Goal: Entertainment & Leisure: Consume media (video, audio)

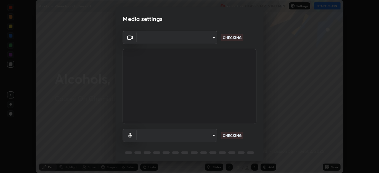
scroll to position [173, 379]
type input "b0e84f93268a6bc6c10e964920e8257ae587a14dfbb6e1f0eed47ef9ac306ae8"
click at [212, 137] on body "Erase all Alcohols, Phenols and Ether - 01 Recording CLASS STARTS IN 1 MIN Sett…" at bounding box center [189, 86] width 379 height 173
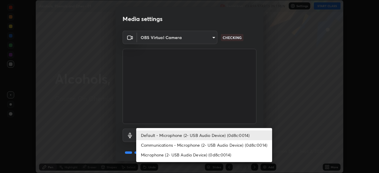
click at [211, 144] on li "Communications - Microphone (2- USB Audio Device) (0d8c:0014)" at bounding box center [204, 145] width 136 height 10
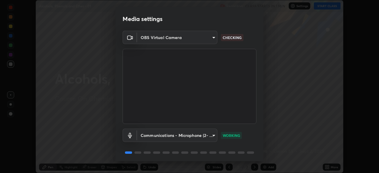
click at [210, 135] on body "Erase all Alcohols, Phenols and Ether - 01 Recording CLASS STARTS IN 1 MIN Sett…" at bounding box center [189, 86] width 379 height 173
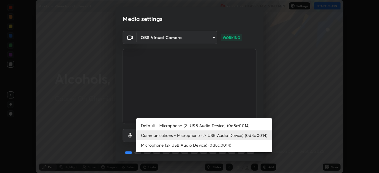
click at [212, 127] on li "Default - Microphone (2- USB Audio Device) (0d8c:0014)" at bounding box center [204, 126] width 136 height 10
type input "default"
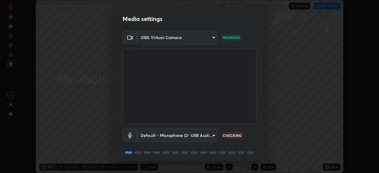
scroll to position [21, 0]
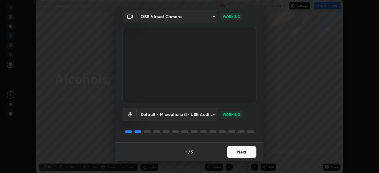
click at [244, 151] on button "Next" at bounding box center [242, 152] width 30 height 12
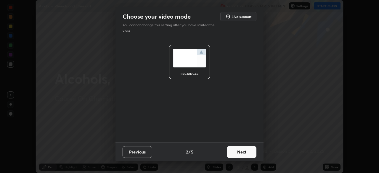
scroll to position [0, 0]
click at [243, 152] on button "Next" at bounding box center [242, 152] width 30 height 12
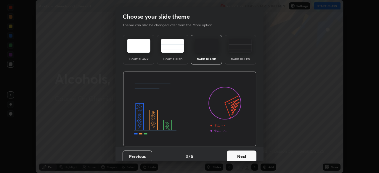
click at [245, 153] on button "Next" at bounding box center [242, 157] width 30 height 12
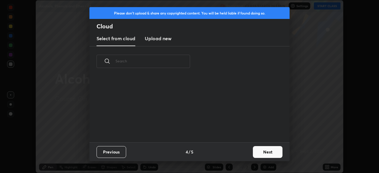
click at [258, 149] on button "Next" at bounding box center [268, 152] width 30 height 12
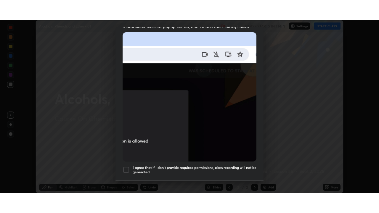
scroll to position [142, 0]
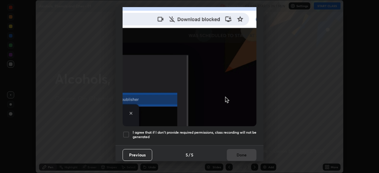
click at [232, 131] on h5 "I agree that if I don't provide required permissions, class recording will not …" at bounding box center [194, 134] width 124 height 9
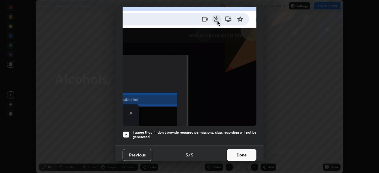
click at [240, 154] on button "Done" at bounding box center [242, 155] width 30 height 12
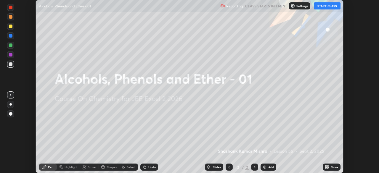
click at [324, 6] on button "START CLASS" at bounding box center [326, 5] width 27 height 7
click at [325, 167] on icon at bounding box center [325, 167] width 1 height 1
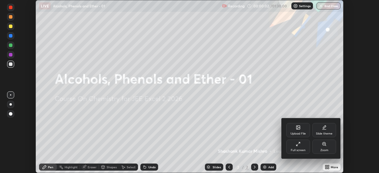
click at [301, 146] on div "Full screen" at bounding box center [298, 147] width 24 height 14
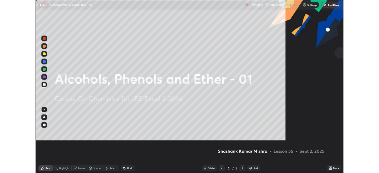
scroll to position [213, 379]
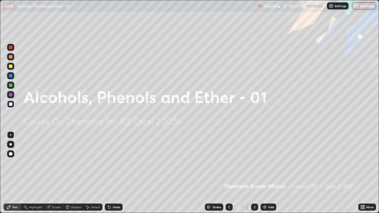
click at [263, 173] on img at bounding box center [264, 207] width 5 height 5
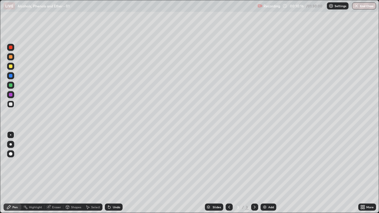
click at [228, 173] on icon at bounding box center [229, 207] width 5 height 5
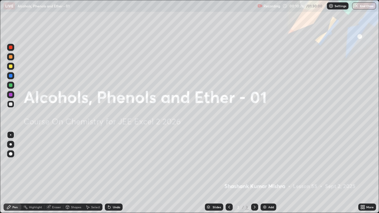
click at [113, 173] on div "Undo" at bounding box center [116, 207] width 7 height 3
click at [116, 173] on div "Undo" at bounding box center [116, 207] width 7 height 3
click at [109, 173] on icon at bounding box center [109, 207] width 2 height 2
click at [264, 173] on img at bounding box center [264, 207] width 5 height 5
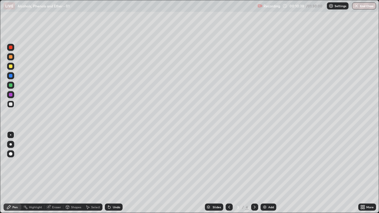
click at [230, 173] on div at bounding box center [228, 206] width 7 height 7
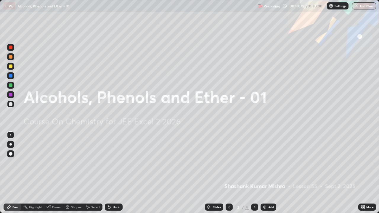
click at [251, 173] on div at bounding box center [254, 206] width 7 height 7
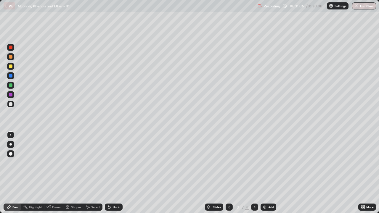
click at [93, 173] on div "Select" at bounding box center [95, 207] width 9 height 3
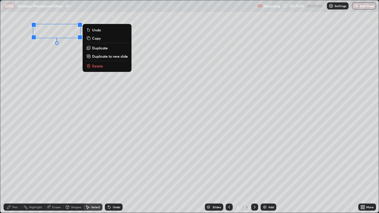
click at [96, 68] on p "Delete" at bounding box center [97, 66] width 11 height 5
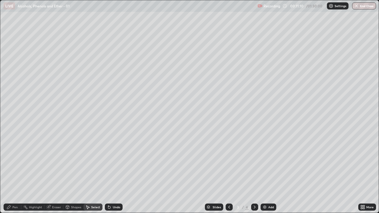
click at [18, 173] on div "Pen" at bounding box center [13, 206] width 18 height 7
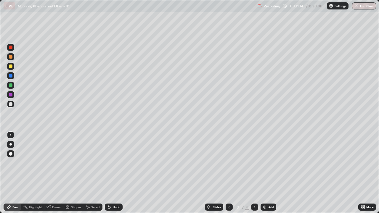
click at [113, 173] on div "Undo" at bounding box center [116, 207] width 7 height 3
click at [90, 173] on div "Select" at bounding box center [92, 206] width 19 height 7
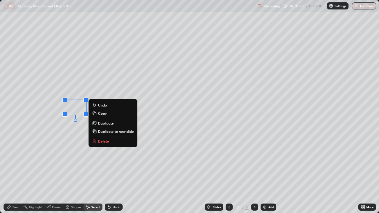
click at [76, 137] on div "0 ° Undo Copy Duplicate Duplicate to new slide Delete" at bounding box center [189, 106] width 378 height 212
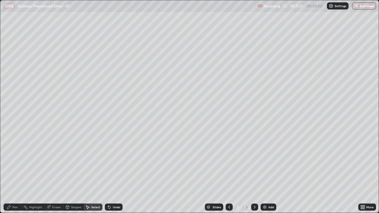
click at [17, 173] on div "Pen" at bounding box center [14, 207] width 5 height 3
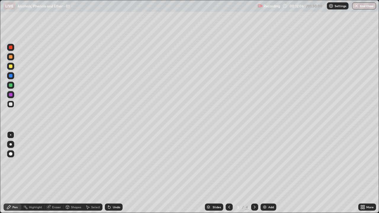
click at [115, 173] on div "Undo" at bounding box center [114, 206] width 18 height 7
click at [115, 173] on div "Undo" at bounding box center [116, 207] width 7 height 3
click at [263, 173] on div "Add" at bounding box center [268, 206] width 16 height 7
click at [115, 173] on div "Undo" at bounding box center [116, 207] width 7 height 3
click at [91, 173] on div "Select" at bounding box center [95, 207] width 9 height 3
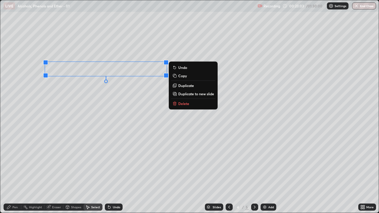
click at [12, 173] on div "Pen" at bounding box center [13, 206] width 18 height 7
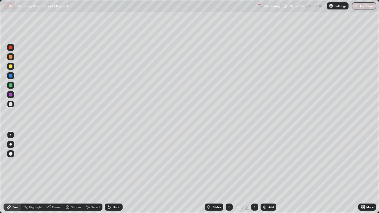
click at [362, 173] on icon at bounding box center [362, 207] width 5 height 5
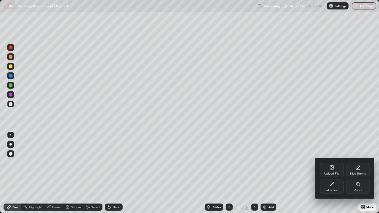
click at [339, 173] on div "Full screen" at bounding box center [332, 186] width 24 height 14
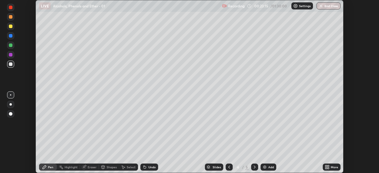
scroll to position [29398, 29193]
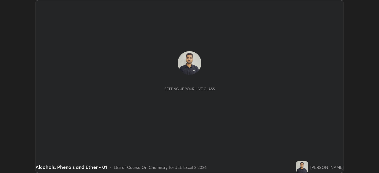
scroll to position [173, 379]
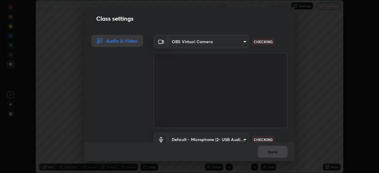
click at [241, 140] on body "Erase all LIVE Alcohols, Phenols and Ether - 01 Recording 00:23:31 / 01:30:00 S…" at bounding box center [189, 86] width 379 height 173
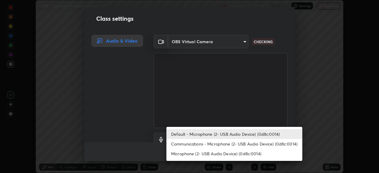
scroll to position [5, 0]
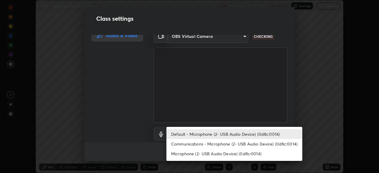
click at [236, 143] on li "Communications - Microphone (2- USB Audio Device) (0d8c:0014)" at bounding box center [234, 144] width 136 height 10
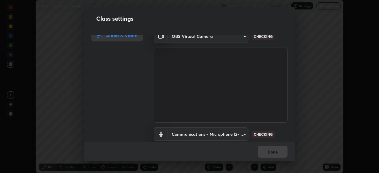
click at [235, 134] on body "Erase all LIVE Alcohols, Phenols and Ether - 01 Recording 00:23:32 / 01:30:00 S…" at bounding box center [189, 86] width 379 height 173
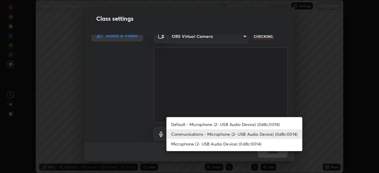
click at [237, 125] on li "Default - Microphone (2- USB Audio Device) (0d8c:0014)" at bounding box center [234, 124] width 136 height 10
type input "default"
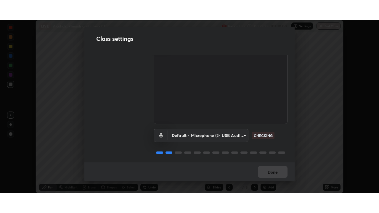
scroll to position [27, 0]
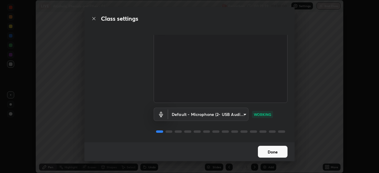
click at [265, 152] on button "Done" at bounding box center [273, 152] width 30 height 12
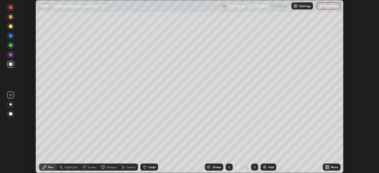
click at [326, 168] on icon at bounding box center [325, 167] width 1 height 1
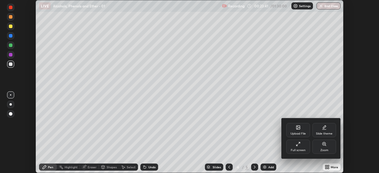
click at [301, 148] on div "Full screen" at bounding box center [298, 147] width 24 height 14
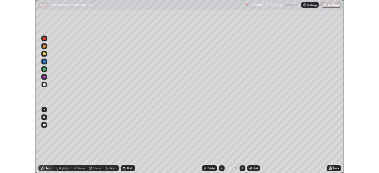
scroll to position [213, 379]
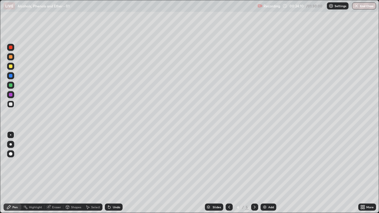
click at [53, 173] on div "Eraser" at bounding box center [56, 207] width 9 height 3
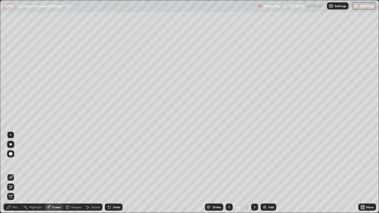
click at [14, 173] on div "Pen" at bounding box center [13, 206] width 18 height 7
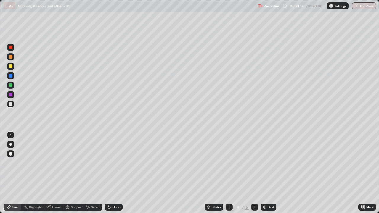
click at [12, 86] on div at bounding box center [11, 85] width 4 height 4
click at [12, 104] on div at bounding box center [11, 104] width 4 height 4
click at [11, 95] on div at bounding box center [11, 95] width 4 height 4
click at [70, 173] on div "Shapes" at bounding box center [73, 206] width 20 height 7
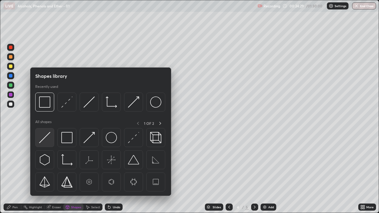
click at [45, 140] on img at bounding box center [44, 137] width 11 height 11
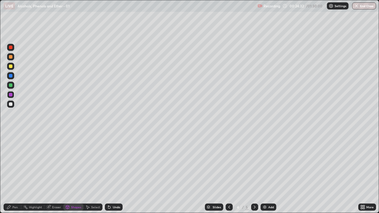
click at [13, 173] on div "Pen" at bounding box center [13, 206] width 18 height 7
click at [51, 173] on div "Eraser" at bounding box center [53, 206] width 19 height 7
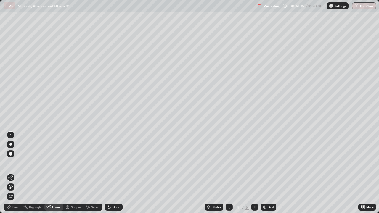
click at [12, 173] on div "Pen" at bounding box center [13, 206] width 18 height 7
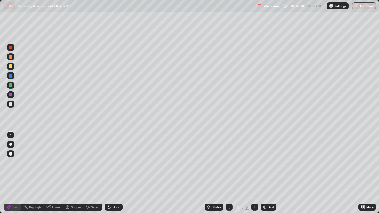
click at [111, 173] on div "Undo" at bounding box center [114, 206] width 18 height 7
click at [10, 104] on div at bounding box center [11, 104] width 4 height 4
click at [115, 173] on div "Undo" at bounding box center [114, 206] width 18 height 7
click at [113, 173] on div "Undo" at bounding box center [116, 207] width 7 height 3
click at [57, 173] on div "Eraser" at bounding box center [56, 207] width 9 height 3
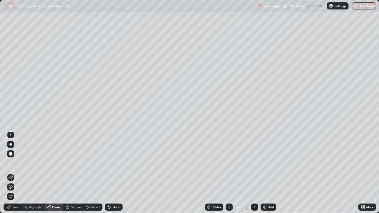
click at [14, 173] on div "Pen" at bounding box center [13, 206] width 18 height 7
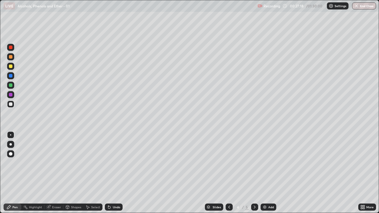
click at [115, 173] on div "Undo" at bounding box center [116, 207] width 7 height 3
click at [114, 173] on div "Undo" at bounding box center [116, 207] width 7 height 3
click at [114, 173] on div "Undo" at bounding box center [114, 206] width 18 height 7
click at [117, 173] on div "Undo" at bounding box center [116, 207] width 7 height 3
click at [254, 173] on icon at bounding box center [254, 207] width 5 height 5
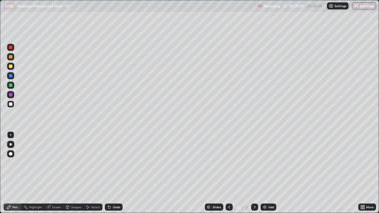
click at [116, 173] on div "Undo" at bounding box center [116, 207] width 7 height 3
click at [115, 173] on div "Undo" at bounding box center [116, 207] width 7 height 3
click at [113, 173] on div "Undo" at bounding box center [114, 206] width 18 height 7
click at [109, 173] on icon at bounding box center [109, 207] width 2 height 2
click at [117, 173] on div "Undo" at bounding box center [114, 206] width 18 height 7
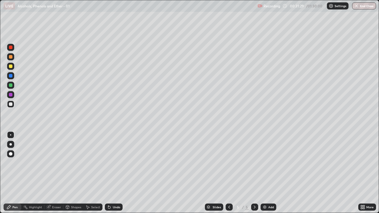
click at [116, 173] on div "Undo" at bounding box center [114, 206] width 18 height 7
click at [115, 173] on div "Undo" at bounding box center [114, 206] width 18 height 7
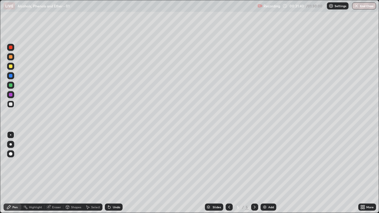
click at [229, 173] on icon at bounding box center [229, 207] width 5 height 5
click at [113, 173] on div "Undo" at bounding box center [116, 207] width 7 height 3
click at [114, 173] on div "Undo" at bounding box center [114, 206] width 18 height 7
click at [114, 173] on div "Undo" at bounding box center [116, 207] width 7 height 3
click at [254, 173] on icon at bounding box center [254, 207] width 5 height 5
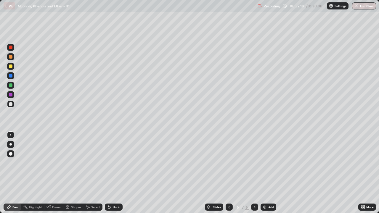
click at [90, 173] on div "Select" at bounding box center [92, 206] width 19 height 7
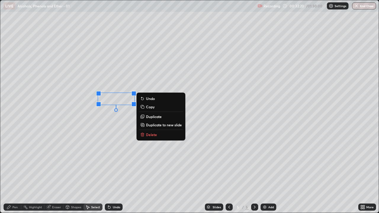
click at [153, 132] on button "Delete" at bounding box center [161, 134] width 44 height 7
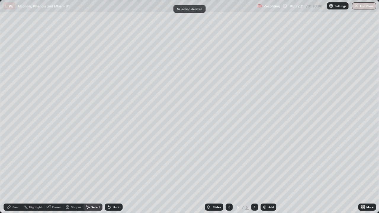
click at [15, 173] on div "Pen" at bounding box center [14, 207] width 5 height 3
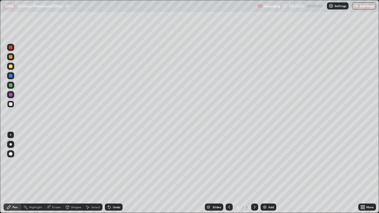
click at [54, 173] on div "Eraser" at bounding box center [56, 207] width 9 height 3
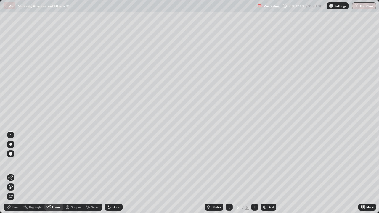
click at [11, 173] on span "Erase all" at bounding box center [10, 197] width 7 height 4
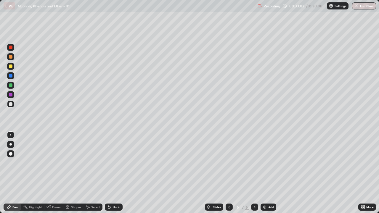
click at [113, 173] on div "Undo" at bounding box center [116, 207] width 7 height 3
click at [56, 173] on div "Eraser" at bounding box center [56, 207] width 9 height 3
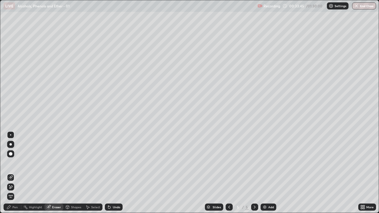
click at [32, 173] on div "Highlight" at bounding box center [35, 207] width 13 height 3
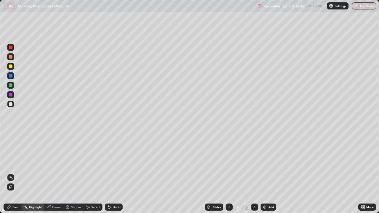
click at [15, 173] on div "Pen" at bounding box center [14, 207] width 5 height 3
click at [228, 173] on icon at bounding box center [229, 207] width 5 height 5
click at [252, 173] on icon at bounding box center [254, 207] width 5 height 5
click at [251, 173] on div at bounding box center [254, 207] width 7 height 12
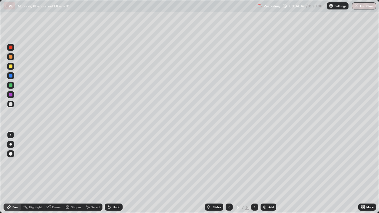
click at [228, 173] on icon at bounding box center [229, 207] width 5 height 5
click at [254, 173] on icon at bounding box center [254, 207] width 5 height 5
click at [229, 173] on icon at bounding box center [229, 207] width 5 height 5
click at [256, 173] on icon at bounding box center [254, 207] width 5 height 5
click at [228, 173] on icon at bounding box center [229, 207] width 5 height 5
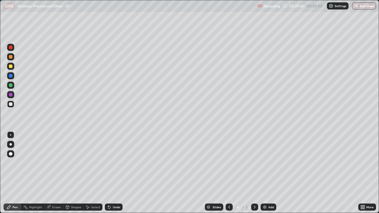
click at [255, 173] on icon at bounding box center [254, 207] width 5 height 5
click at [228, 173] on icon at bounding box center [229, 207] width 5 height 5
click at [254, 173] on icon at bounding box center [254, 207] width 5 height 5
click at [264, 173] on img at bounding box center [264, 207] width 5 height 5
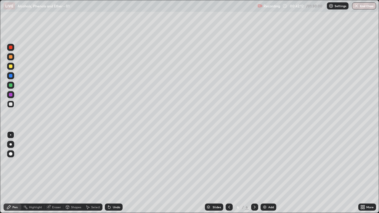
click at [96, 173] on div "Select" at bounding box center [95, 207] width 9 height 3
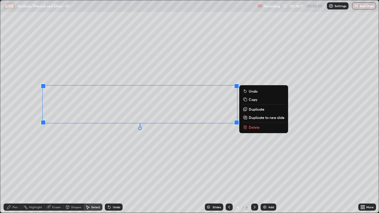
click at [14, 173] on div "Pen" at bounding box center [14, 207] width 5 height 3
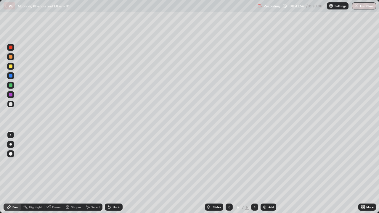
click at [91, 173] on div "Select" at bounding box center [95, 207] width 9 height 3
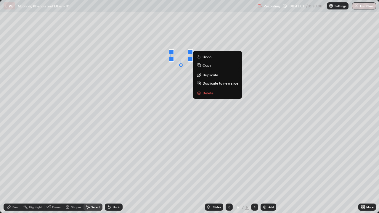
click at [15, 173] on div "Pen" at bounding box center [14, 207] width 5 height 3
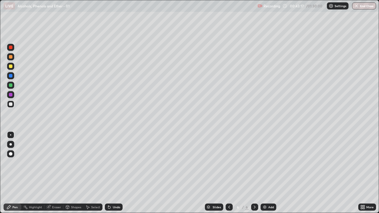
click at [113, 173] on div "Undo" at bounding box center [116, 207] width 7 height 3
click at [111, 173] on div "Undo" at bounding box center [114, 206] width 18 height 7
click at [364, 173] on icon at bounding box center [362, 207] width 5 height 5
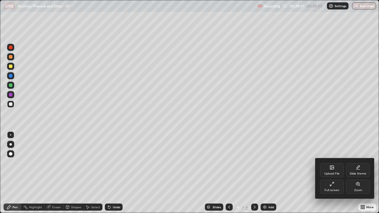
click at [335, 173] on div "Full screen" at bounding box center [332, 186] width 24 height 14
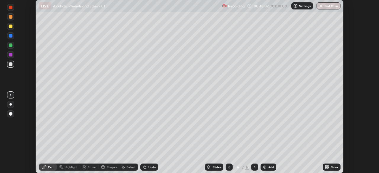
scroll to position [29398, 29193]
